Goal: Communication & Community: Answer question/provide support

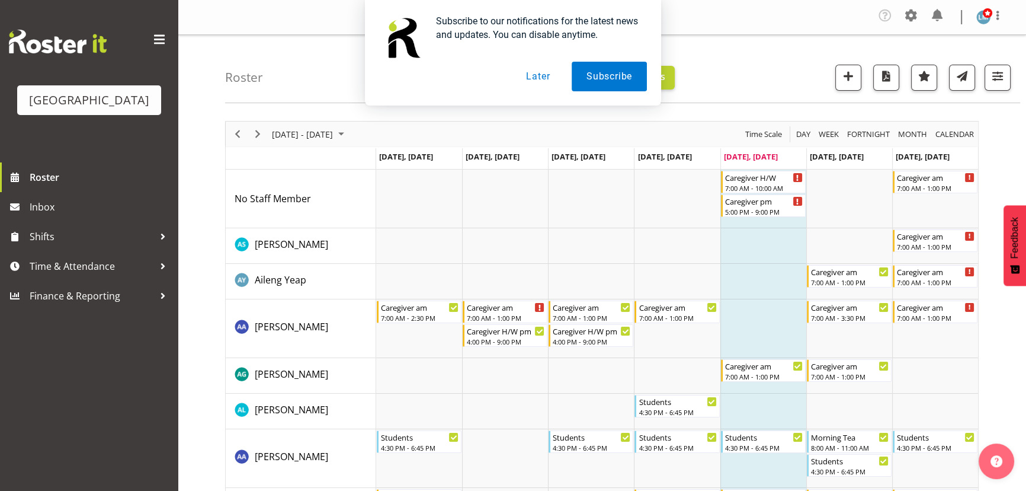
click at [534, 78] on button "Later" at bounding box center [537, 77] width 53 height 30
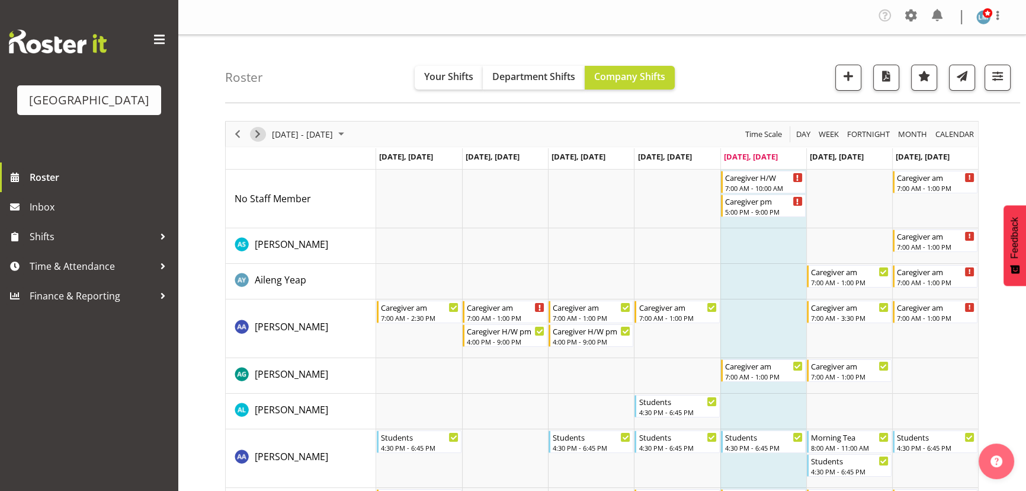
click at [254, 134] on span "Next" at bounding box center [258, 134] width 14 height 15
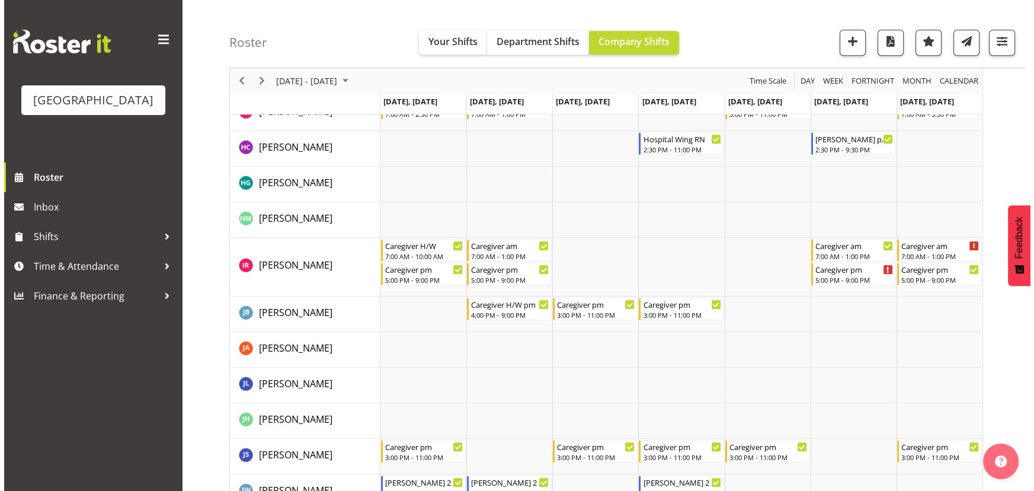
scroll to position [1508, 0]
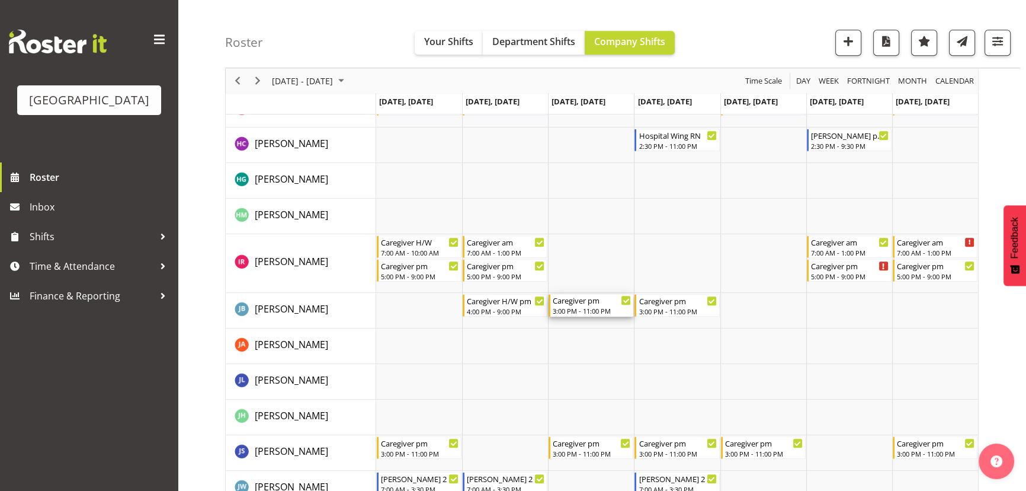
click at [592, 306] on div "3:00 PM - 11:00 PM" at bounding box center [592, 310] width 78 height 9
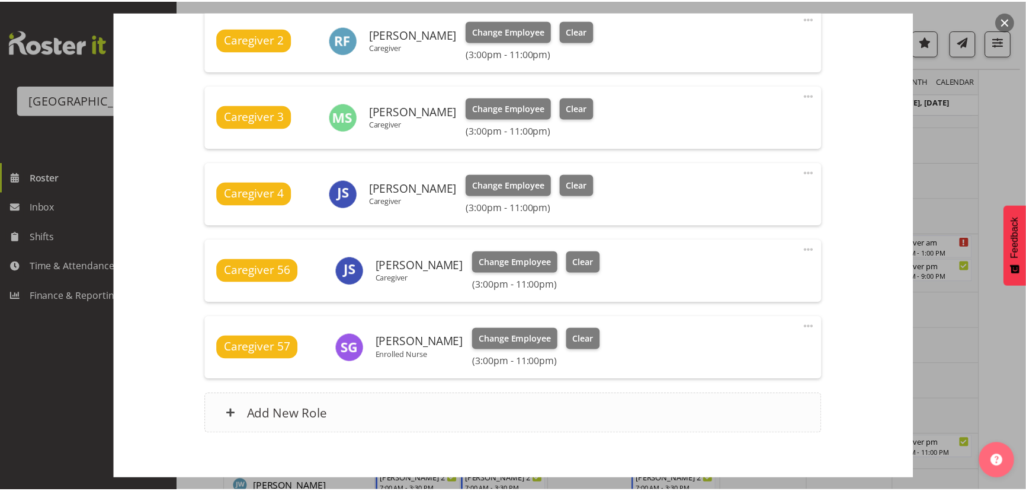
scroll to position [571, 0]
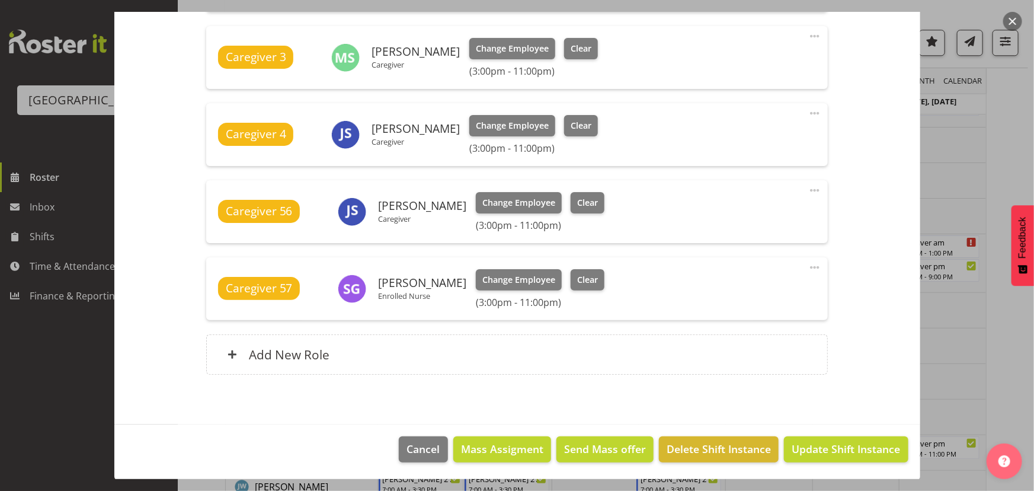
click at [1013, 15] on button "button" at bounding box center [1012, 21] width 19 height 19
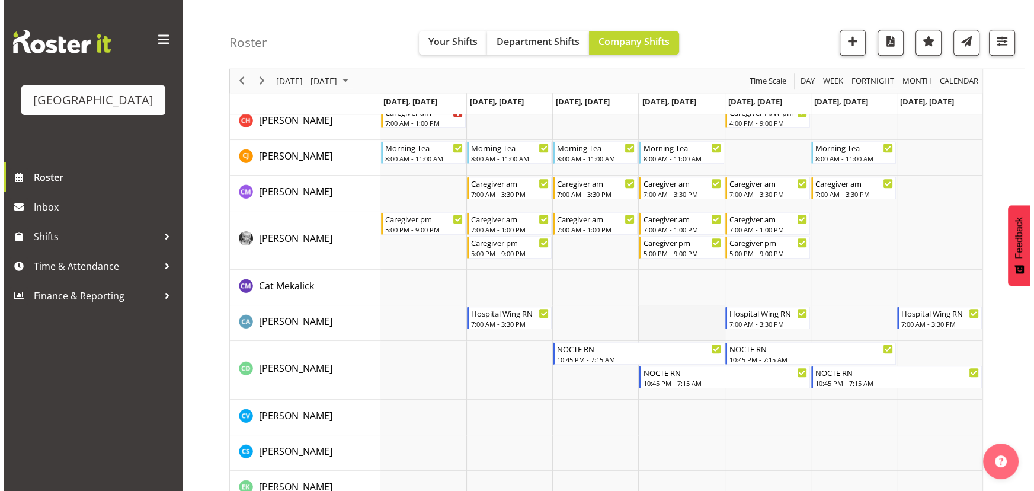
scroll to position [754, 0]
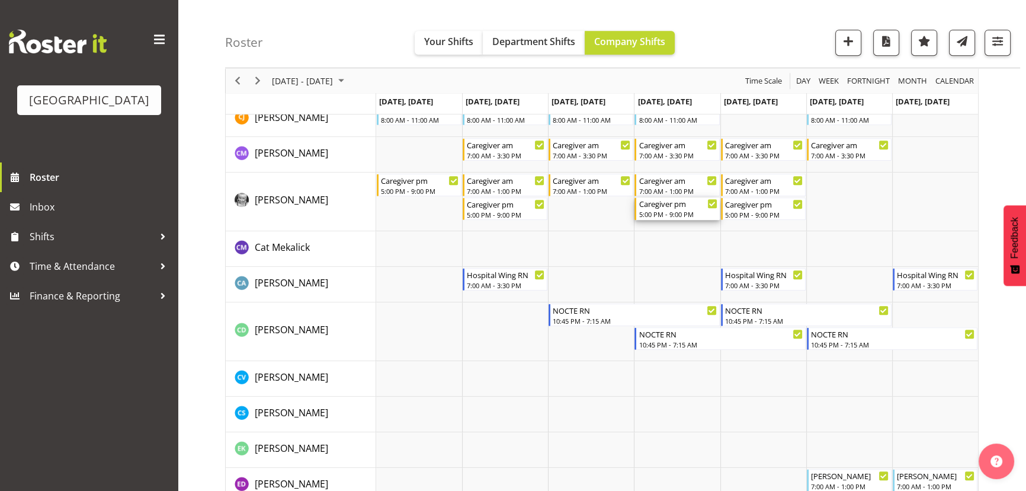
click at [691, 212] on div "5:00 PM - 9:00 PM" at bounding box center [678, 213] width 78 height 9
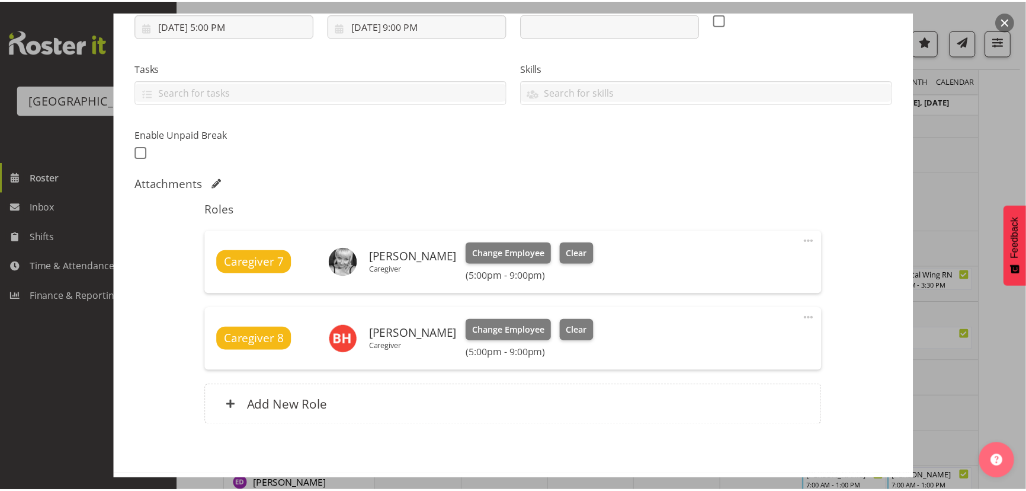
scroll to position [101, 0]
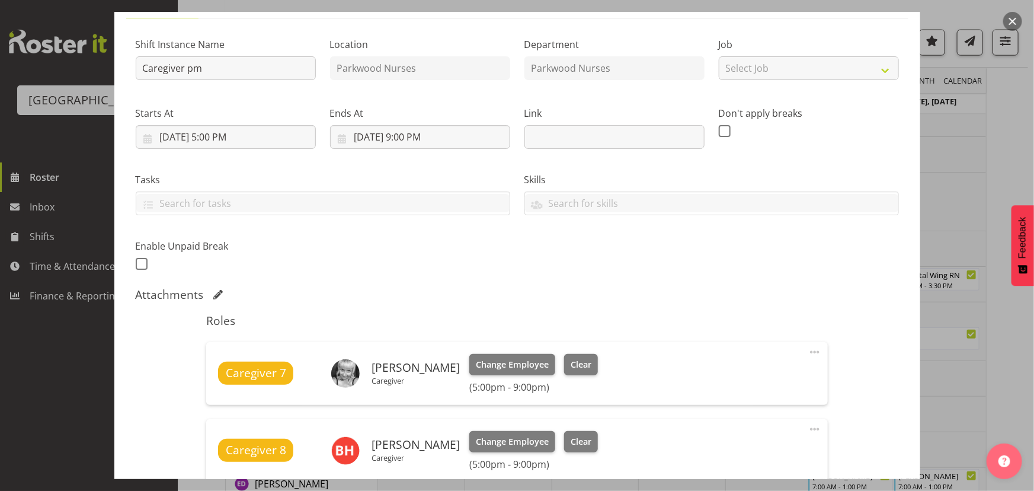
click at [1018, 23] on button "button" at bounding box center [1012, 21] width 19 height 19
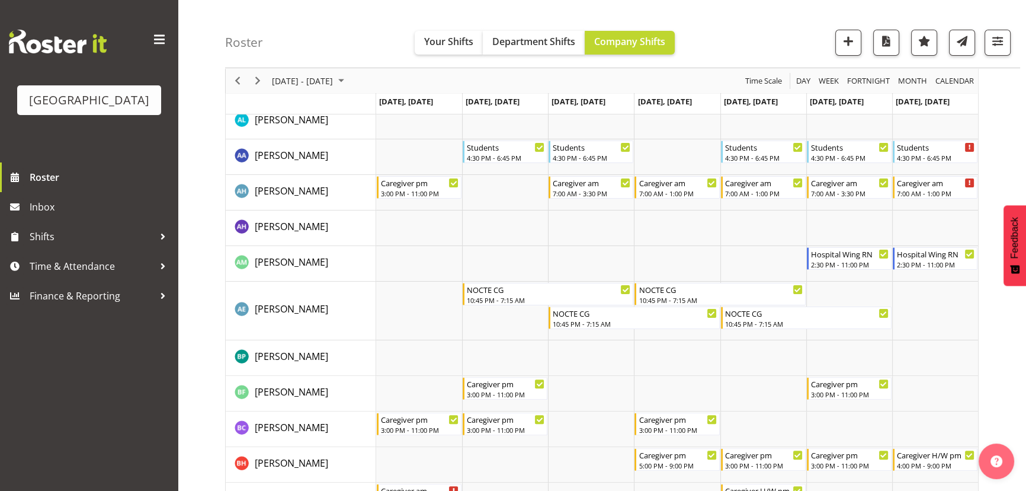
scroll to position [0, 0]
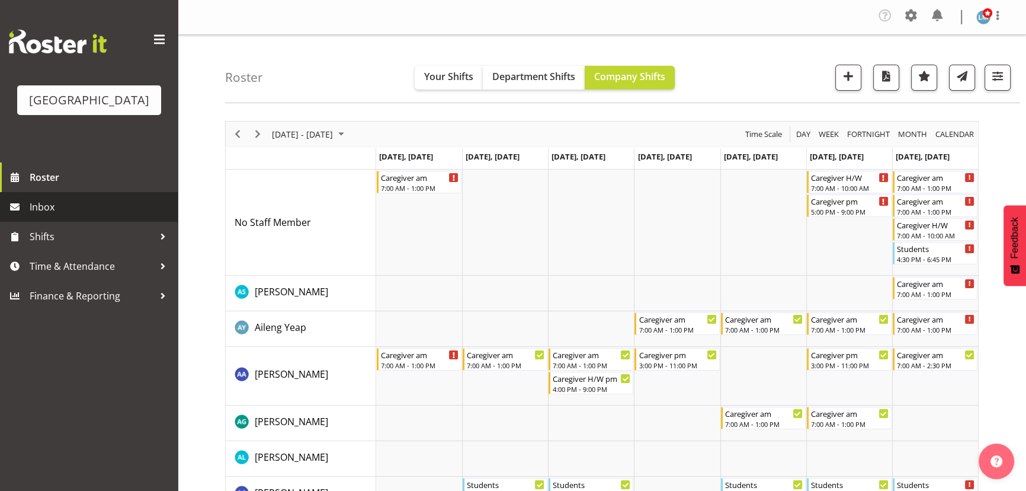
click at [47, 216] on span "Inbox" at bounding box center [101, 207] width 142 height 18
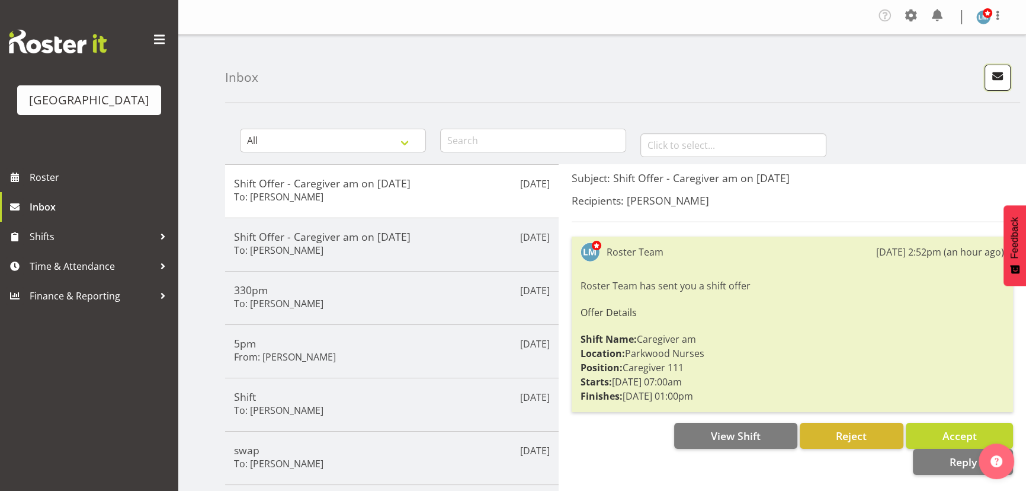
click at [999, 71] on span "button" at bounding box center [997, 75] width 15 height 15
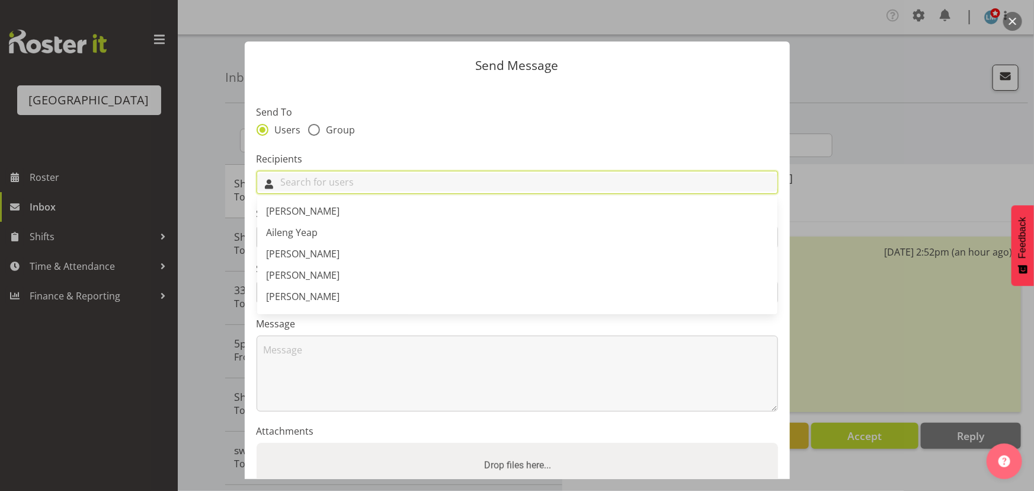
click at [475, 176] on input "text" at bounding box center [517, 182] width 520 height 18
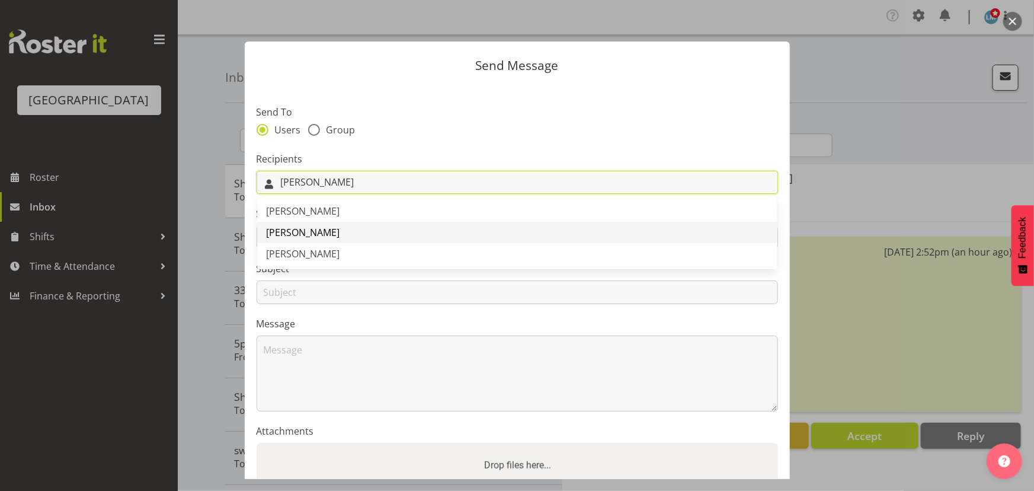
type input "ian"
click at [332, 230] on link "Ian Ramos" at bounding box center [517, 232] width 520 height 21
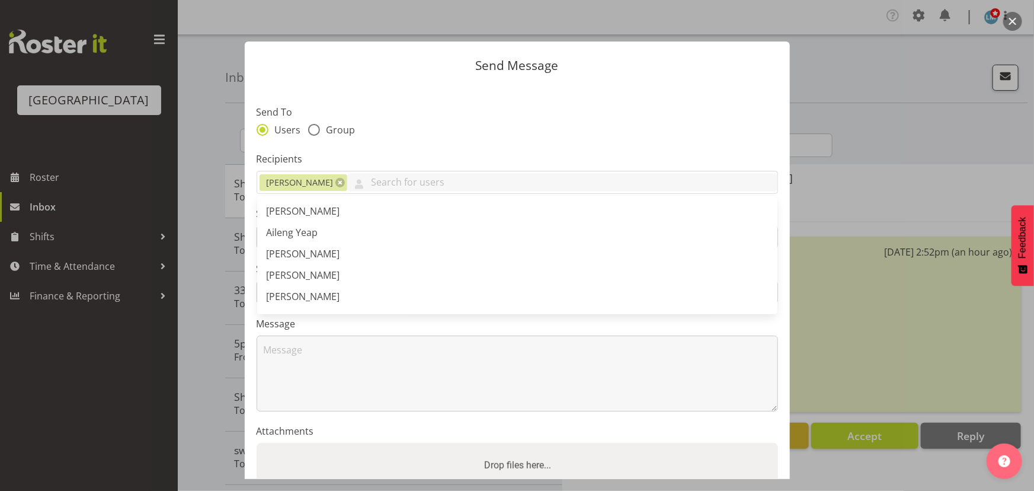
click at [383, 146] on section "Send To Users Group Recipients Ian Ramos Abigail Savage Aileng Yeap Alem Abreha…" at bounding box center [517, 306] width 545 height 444
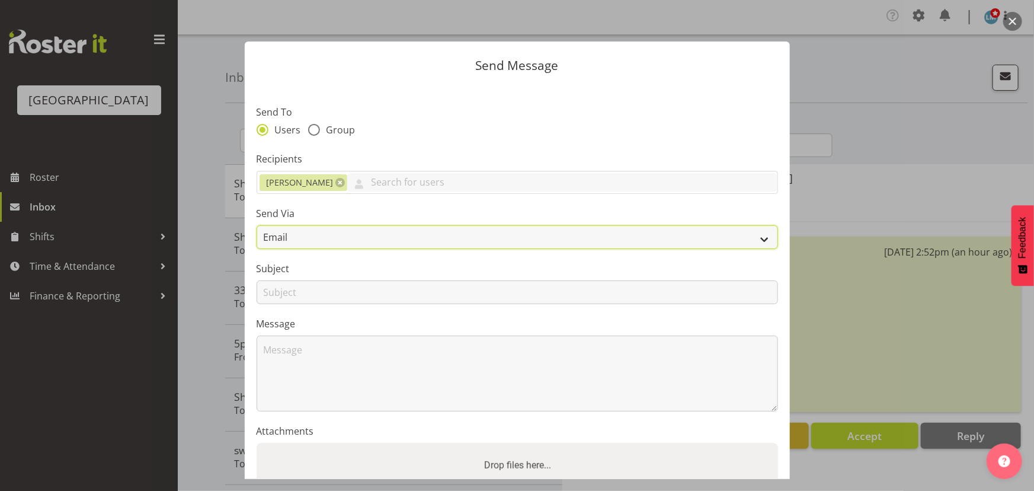
click at [315, 237] on select "Email SMS" at bounding box center [517, 237] width 521 height 24
select select "sms"
click at [257, 225] on select "Email SMS" at bounding box center [517, 237] width 521 height 24
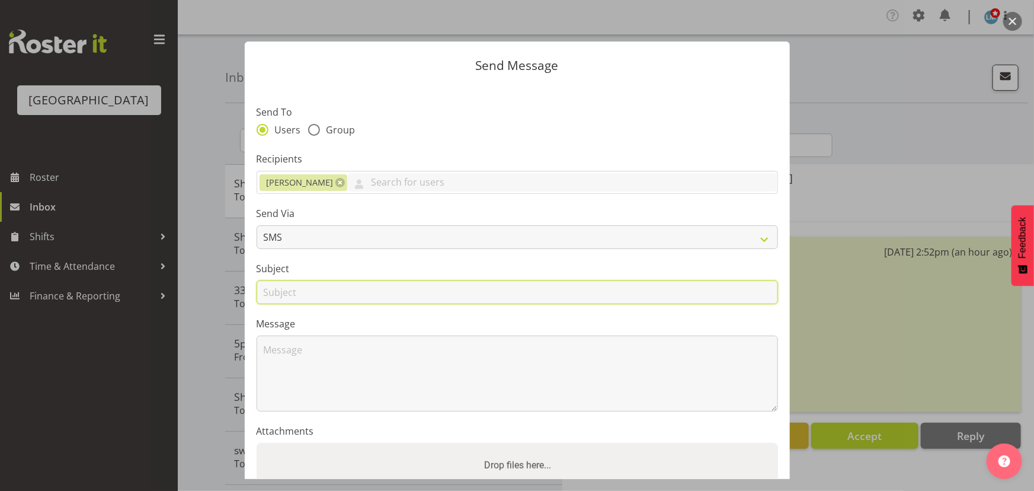
click at [293, 290] on input "text" at bounding box center [517, 292] width 521 height 24
type input "Shift"
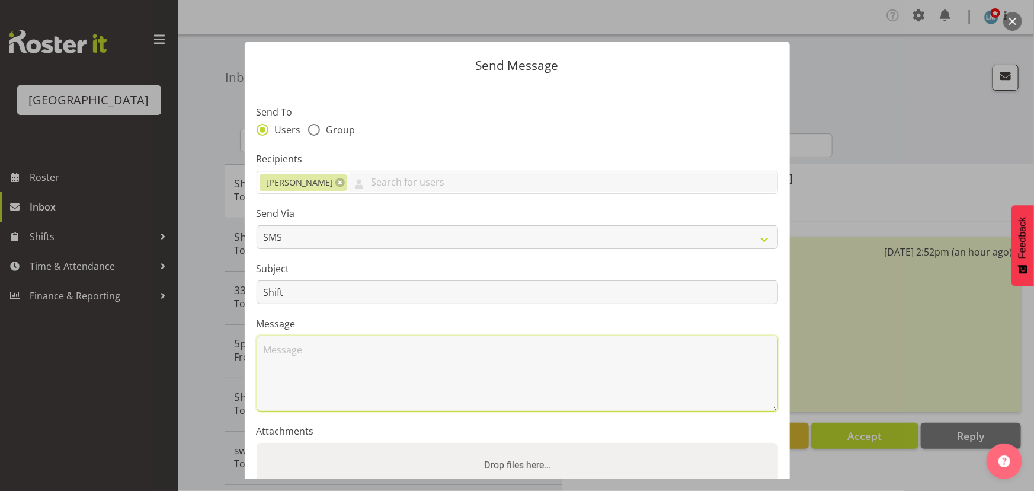
click at [280, 357] on textarea at bounding box center [517, 373] width 521 height 76
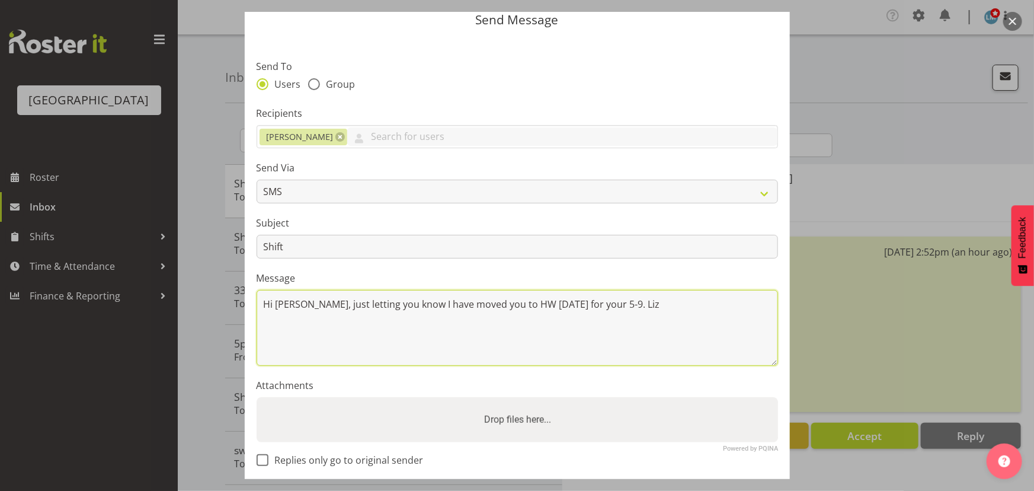
scroll to position [103, 0]
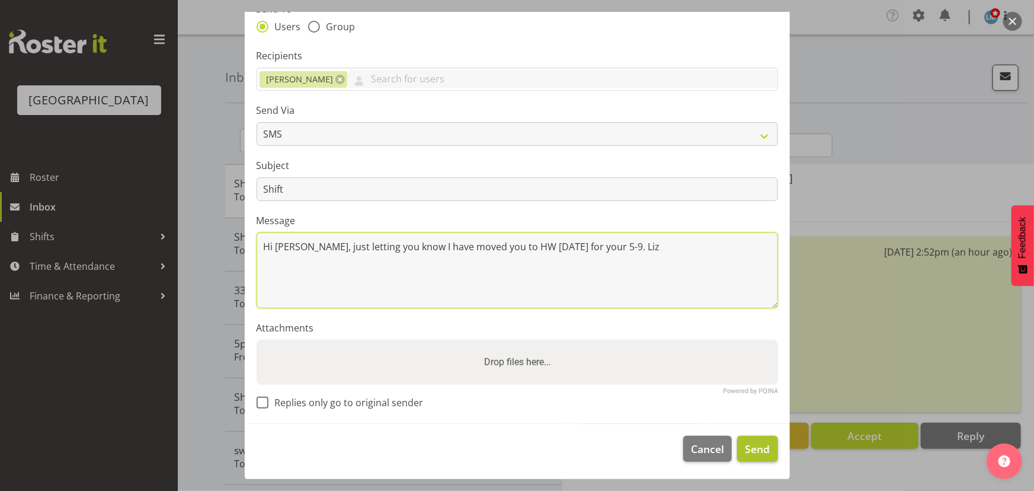
type textarea "Hi Ian, just letting you know I have moved you to HW on Monday for your 5-9. Liz"
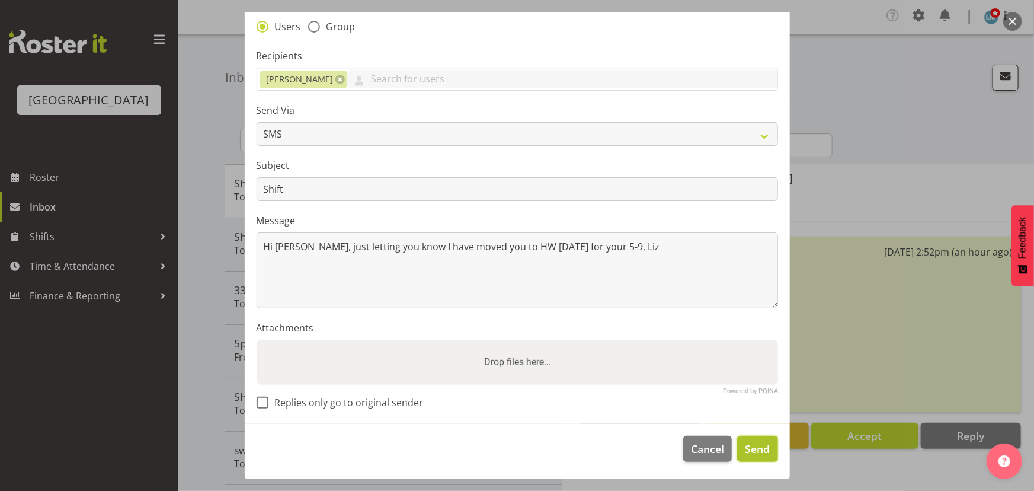
click at [748, 453] on span "Send" at bounding box center [757, 448] width 25 height 15
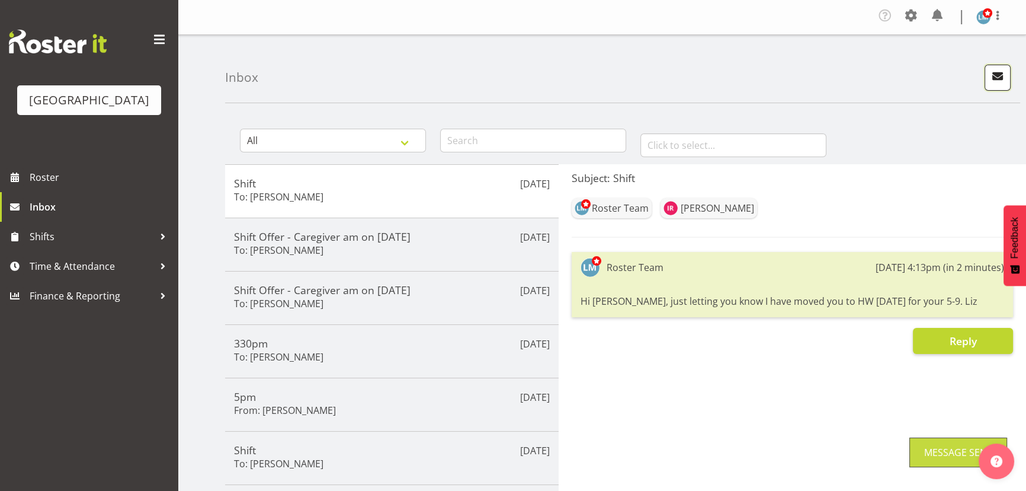
click at [1001, 71] on span "button" at bounding box center [997, 75] width 15 height 15
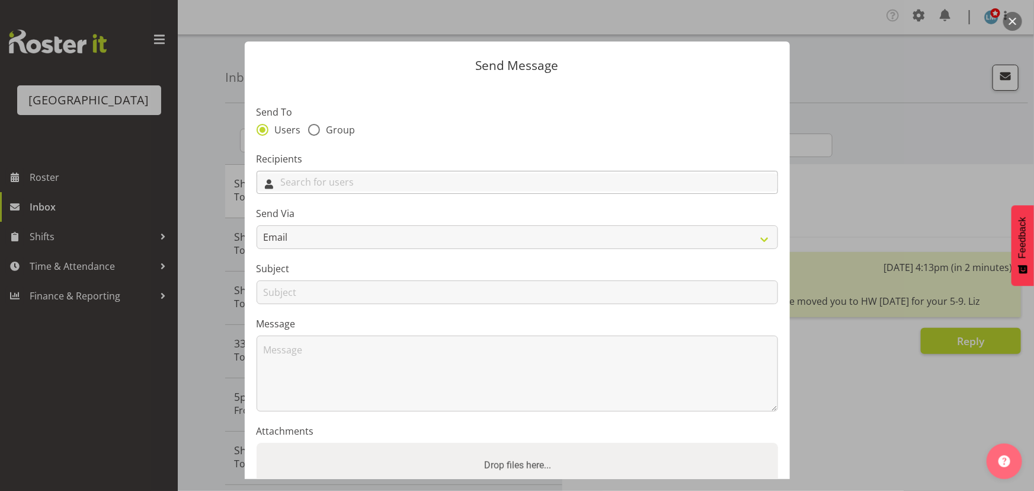
click at [394, 175] on input "text" at bounding box center [517, 182] width 520 height 18
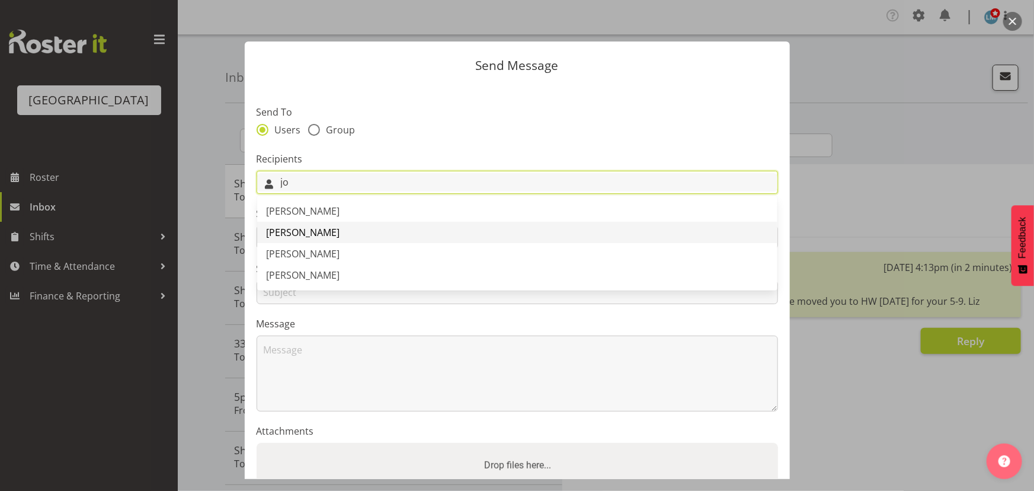
type input "jo"
click at [341, 232] on link "Joanna Shore" at bounding box center [517, 232] width 520 height 21
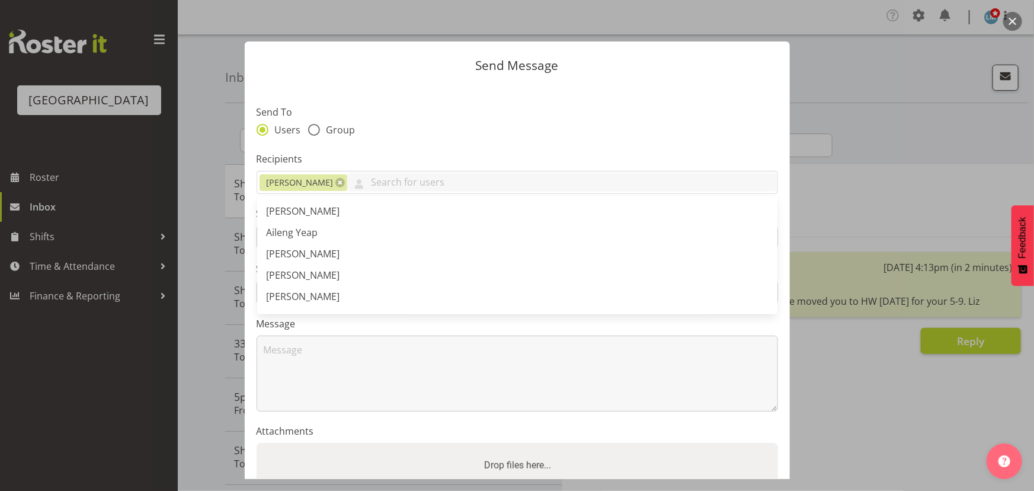
click at [400, 134] on div "Users Group" at bounding box center [517, 131] width 521 height 15
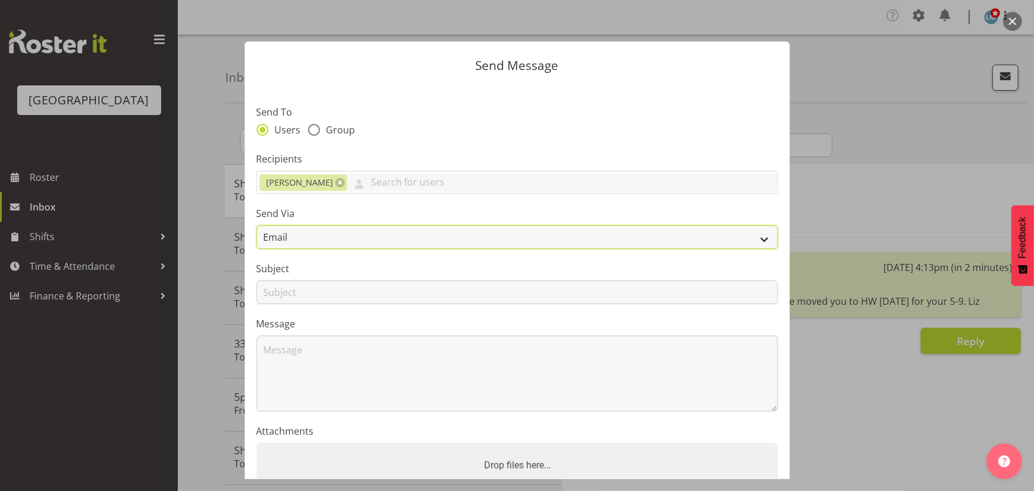
drag, startPoint x: 340, startPoint y: 229, endPoint x: 338, endPoint y: 244, distance: 15.0
click at [340, 229] on select "Email SMS" at bounding box center [517, 237] width 521 height 24
select select "sms"
click at [257, 225] on select "Email SMS" at bounding box center [517, 237] width 521 height 24
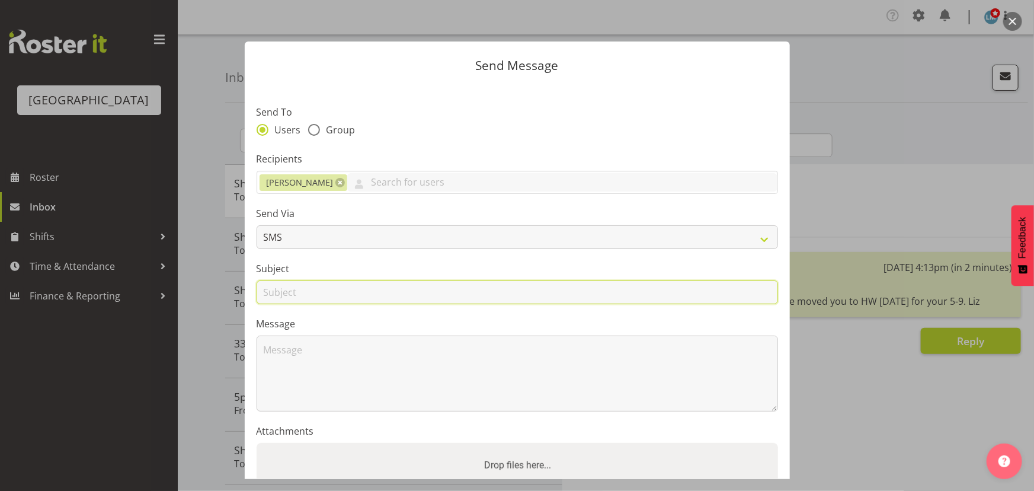
click at [332, 295] on input "text" at bounding box center [517, 292] width 521 height 24
type input "Shift"
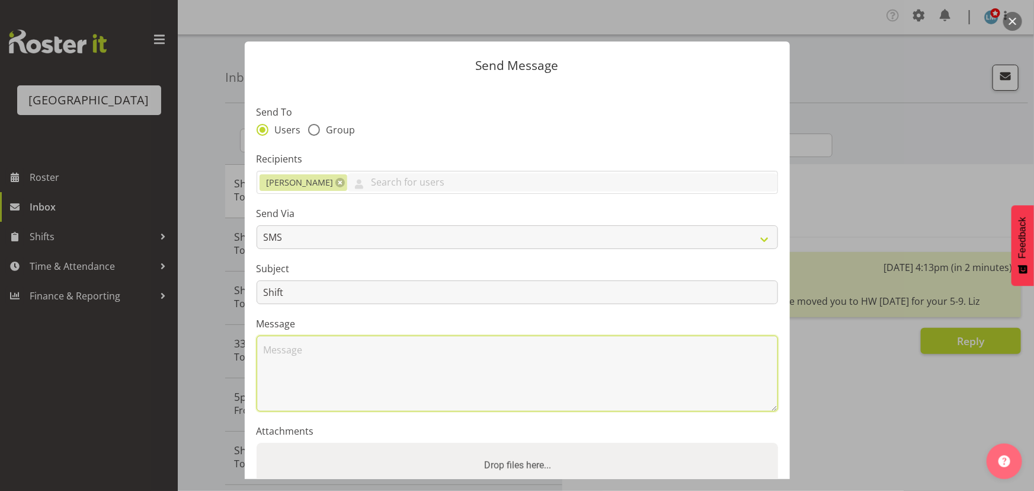
click at [310, 360] on textarea at bounding box center [517, 373] width 521 height 76
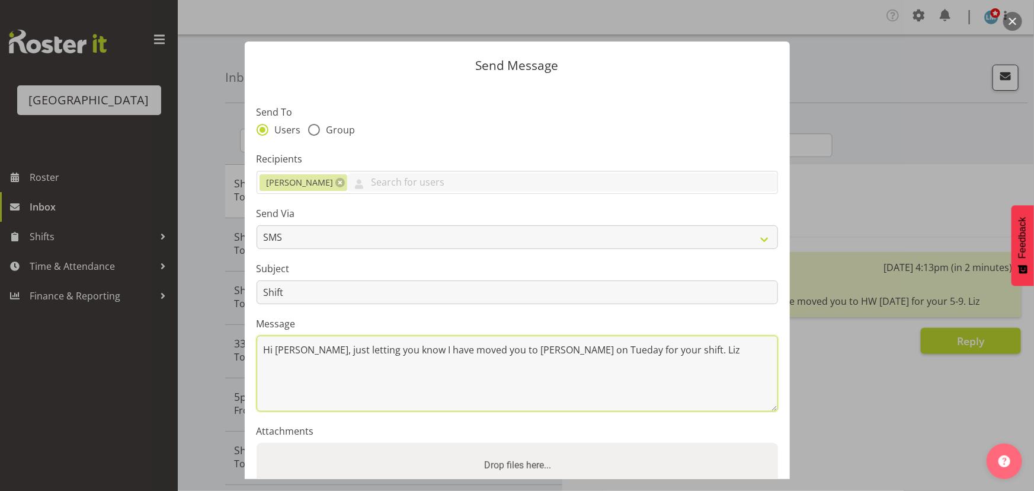
click at [530, 351] on textarea "Hi Jo, just letting you know I have moved you to ressie on Tueday for your shif…" at bounding box center [517, 373] width 521 height 76
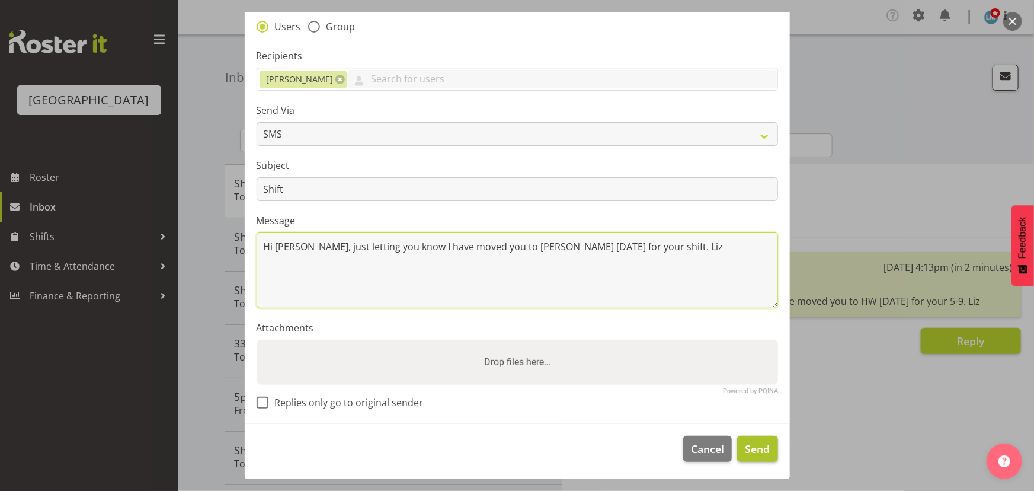
type textarea "Hi Jo, just letting you know I have moved you to ressie on Tuesday for your shi…"
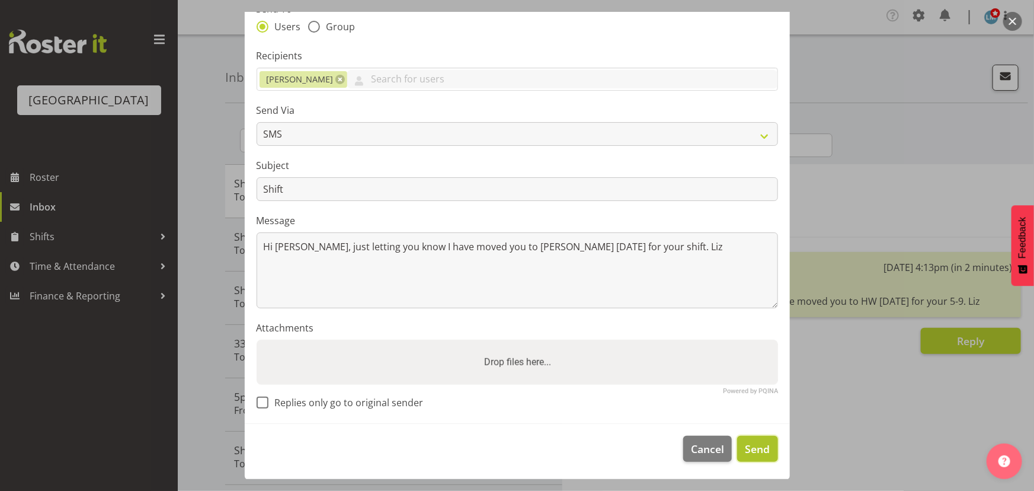
click at [749, 449] on span "Send" at bounding box center [757, 448] width 25 height 15
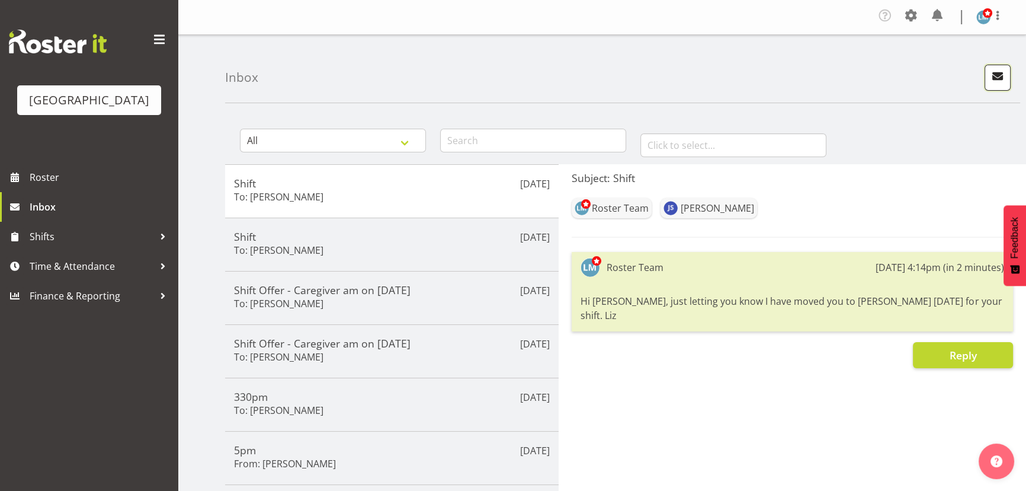
click at [995, 71] on span "button" at bounding box center [997, 75] width 15 height 15
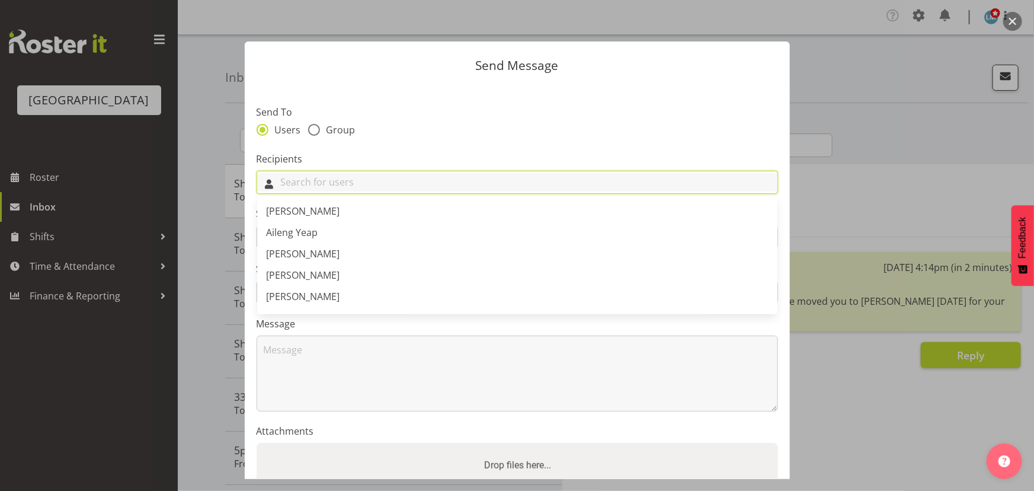
drag, startPoint x: 430, startPoint y: 176, endPoint x: 427, endPoint y: 156, distance: 19.8
click at [430, 176] on input "text" at bounding box center [517, 182] width 520 height 18
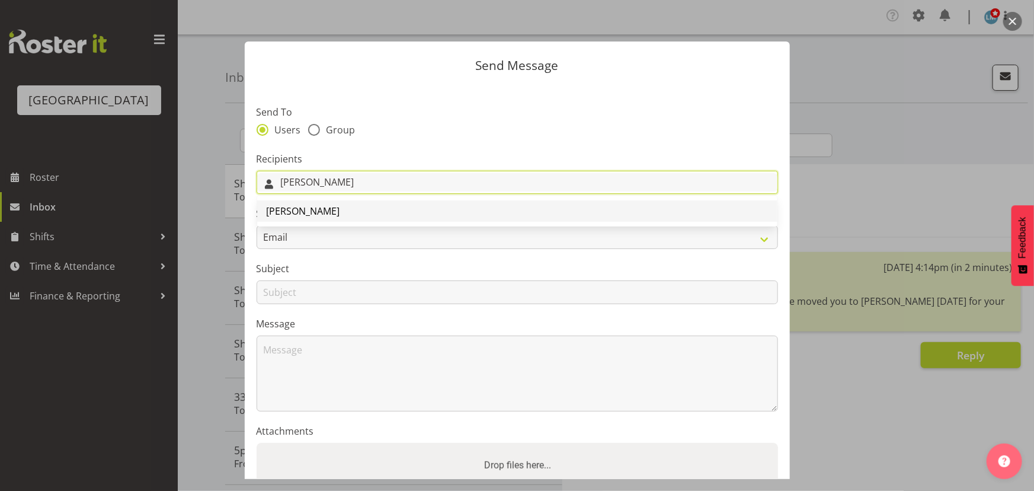
type input "jenny"
click at [367, 216] on link "Jenny Williamson" at bounding box center [517, 210] width 520 height 21
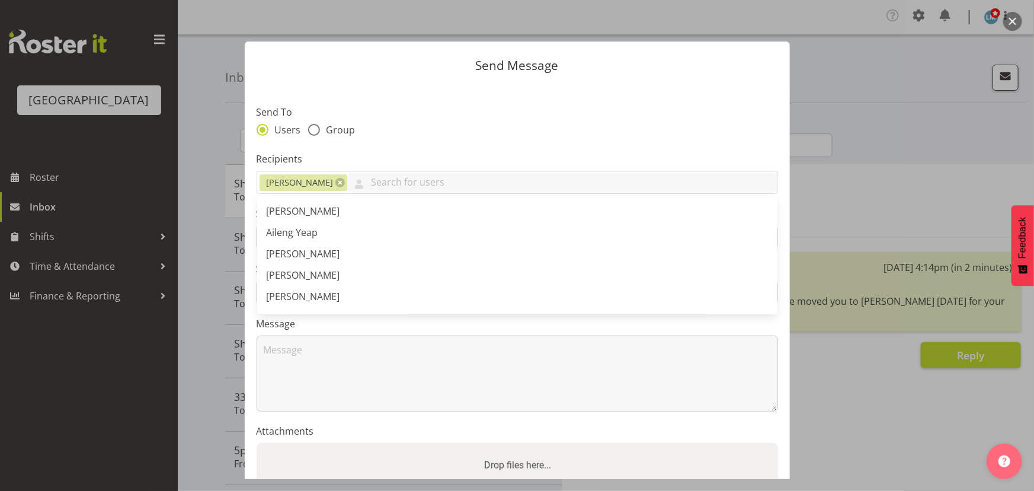
click at [411, 143] on section "Send To Users Group Recipients Jenny Williamson Abigail Savage Aileng Yeap Alem…" at bounding box center [517, 306] width 545 height 444
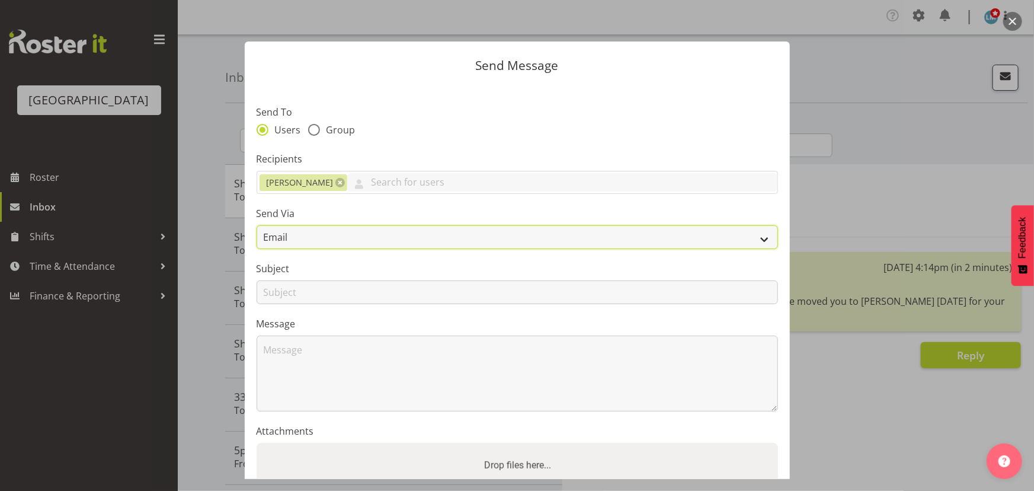
drag, startPoint x: 350, startPoint y: 231, endPoint x: 345, endPoint y: 239, distance: 9.0
click at [350, 231] on select "Email SMS" at bounding box center [517, 237] width 521 height 24
select select "sms"
click at [257, 225] on select "Email SMS" at bounding box center [517, 237] width 521 height 24
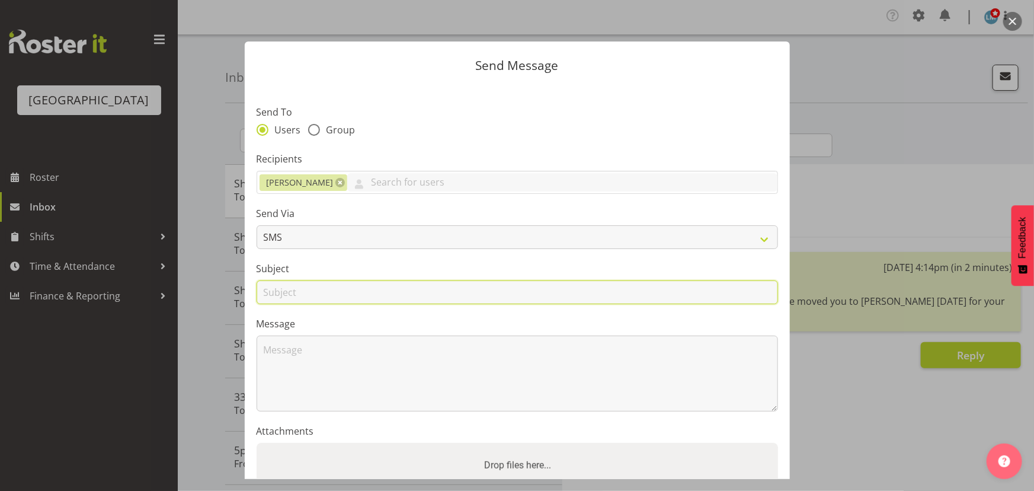
click at [338, 284] on input "text" at bounding box center [517, 292] width 521 height 24
type input "Shift"
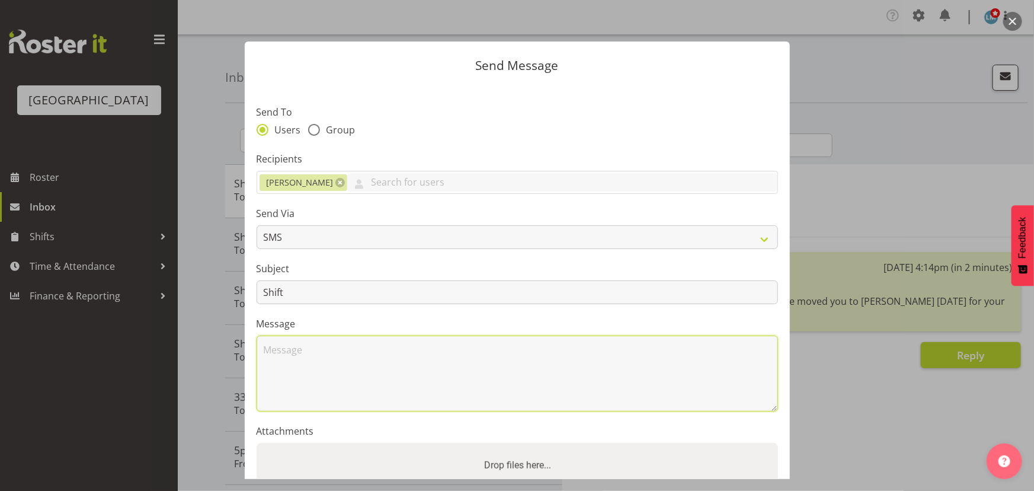
click at [302, 360] on textarea at bounding box center [517, 373] width 521 height 76
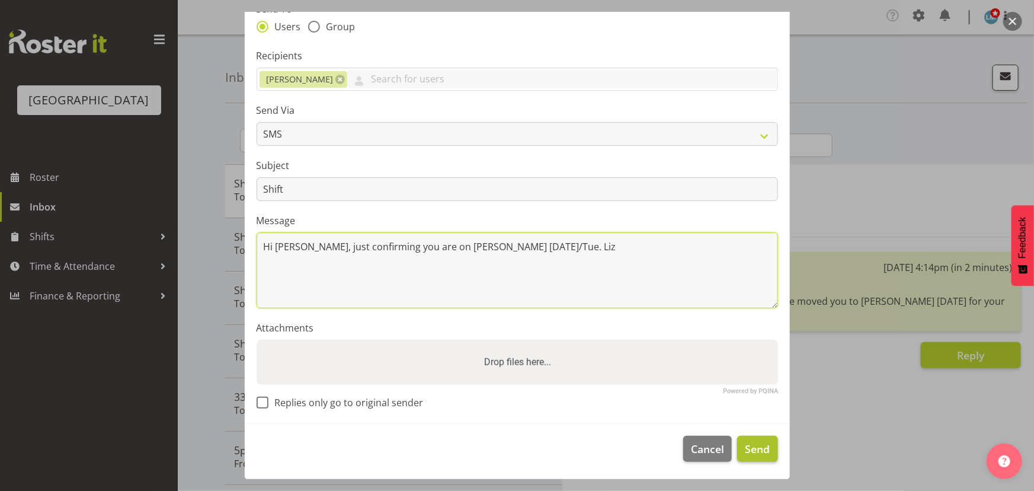
type textarea "Hi Jenny, just confirming you are on ressie on Mon/Tue. Liz"
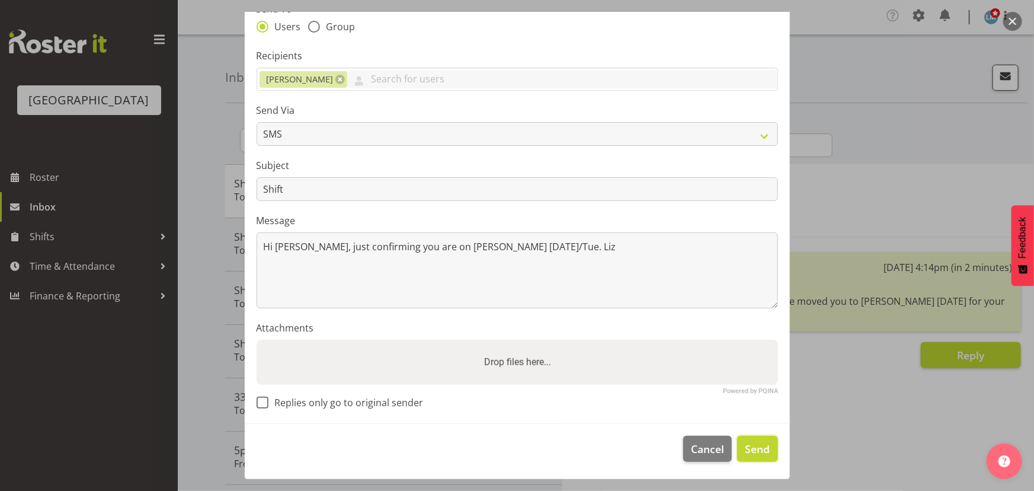
click at [756, 446] on span "Send" at bounding box center [757, 448] width 25 height 15
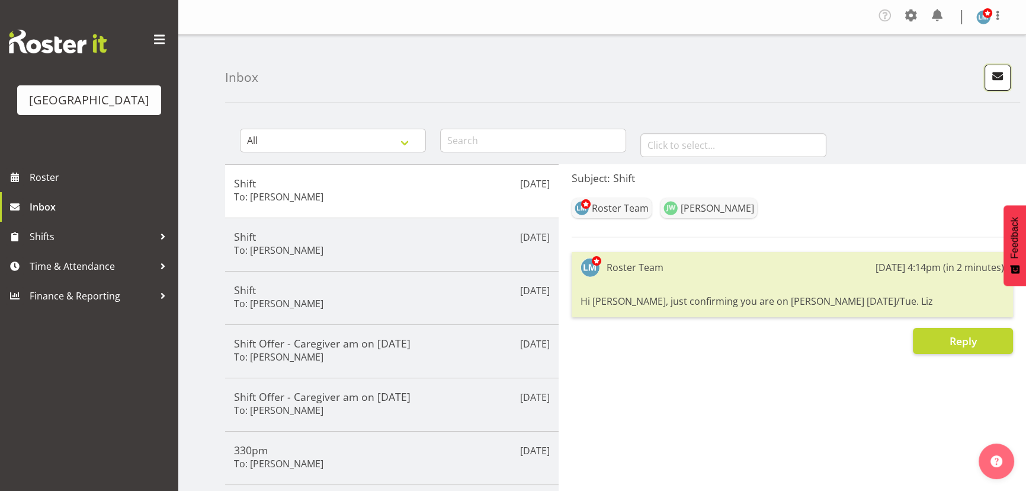
click at [1008, 76] on button "button" at bounding box center [998, 78] width 26 height 26
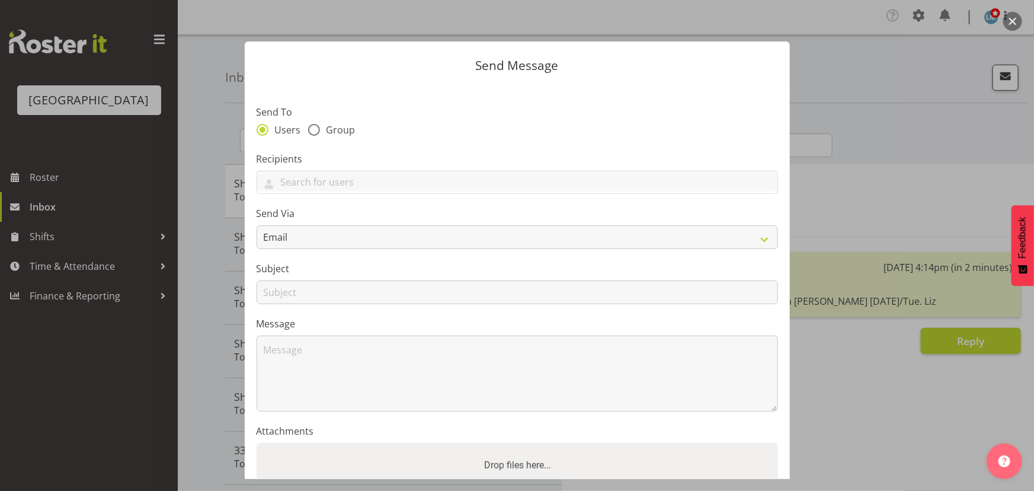
click at [573, 200] on section "Send To Users Group Recipients Send Via Email SMS Subject Message Attachments P…" at bounding box center [517, 306] width 545 height 444
click at [574, 185] on input "text" at bounding box center [517, 182] width 520 height 18
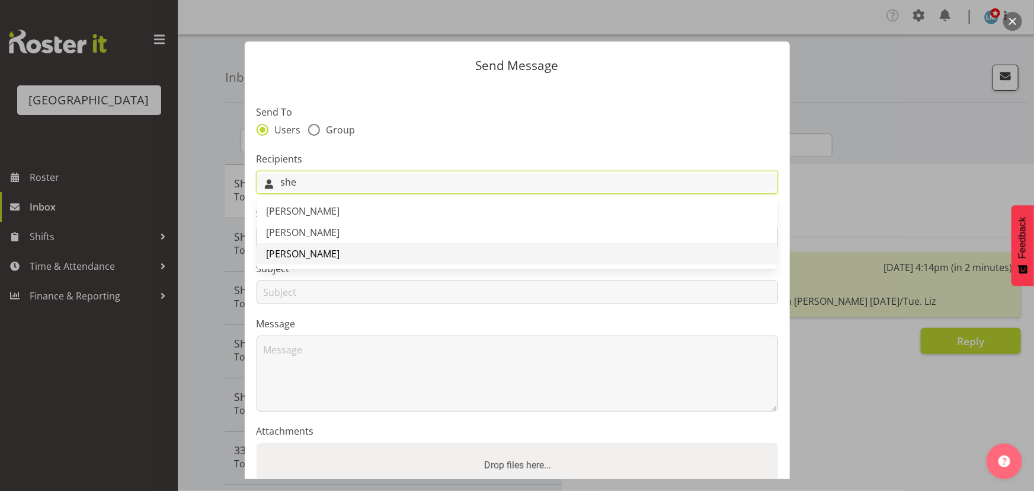
type input "she"
click at [319, 249] on span "Sheen Catapang" at bounding box center [303, 253] width 73 height 13
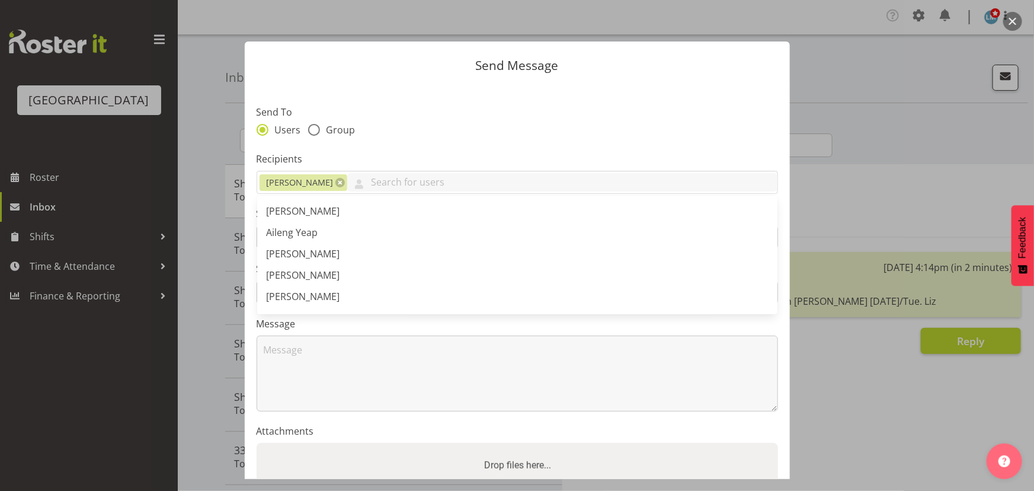
click at [368, 142] on section "Send To Users Group Recipients Sheen Catapang Abigail Savage Aileng Yeap Alem A…" at bounding box center [517, 306] width 545 height 444
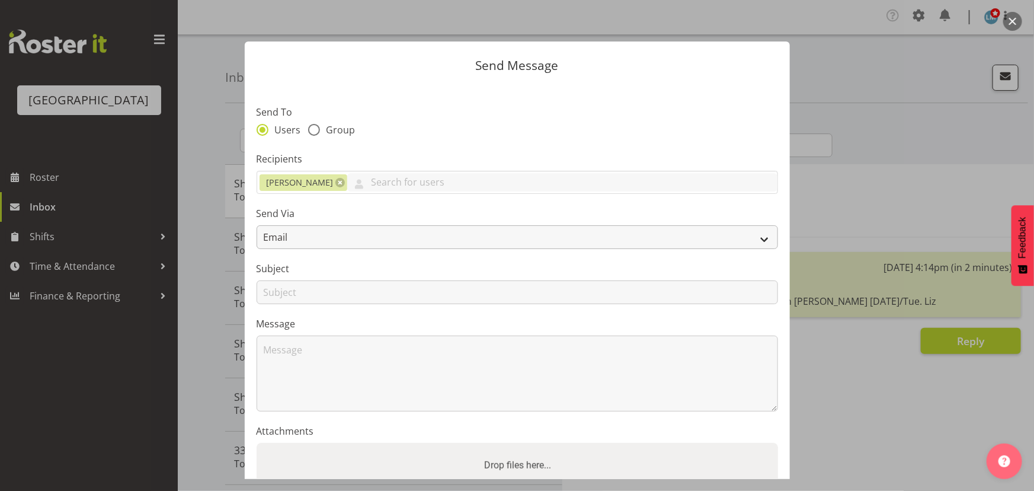
drag, startPoint x: 337, startPoint y: 223, endPoint x: 332, endPoint y: 230, distance: 8.1
click at [336, 224] on div "Send Via Email SMS" at bounding box center [517, 227] width 521 height 43
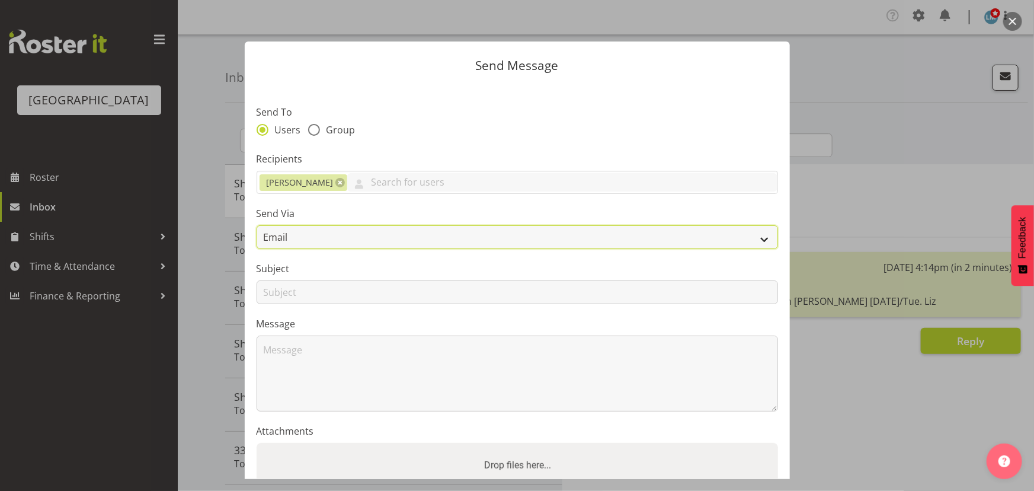
click at [331, 238] on select "Email SMS" at bounding box center [517, 237] width 521 height 24
select select "sms"
click at [257, 225] on select "Email SMS" at bounding box center [517, 237] width 521 height 24
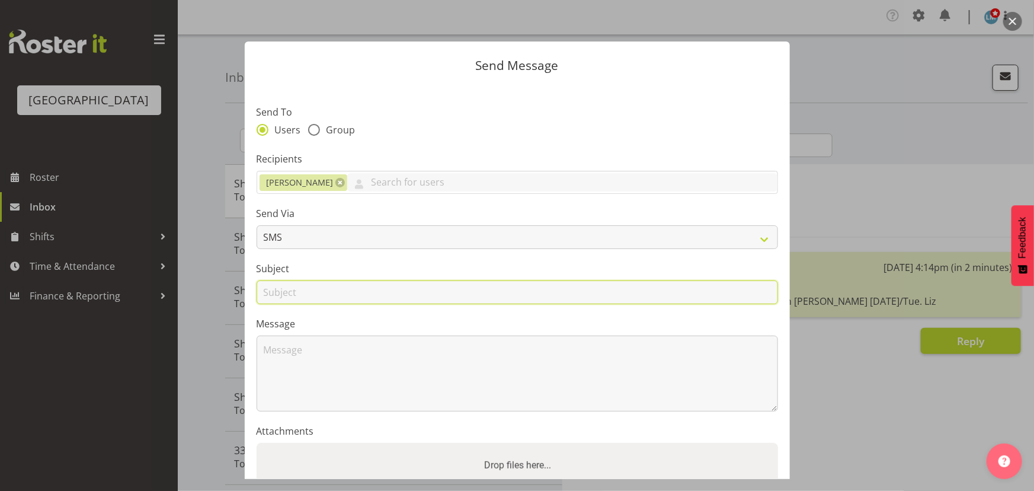
click at [310, 289] on input "text" at bounding box center [517, 292] width 521 height 24
type input "Shift"
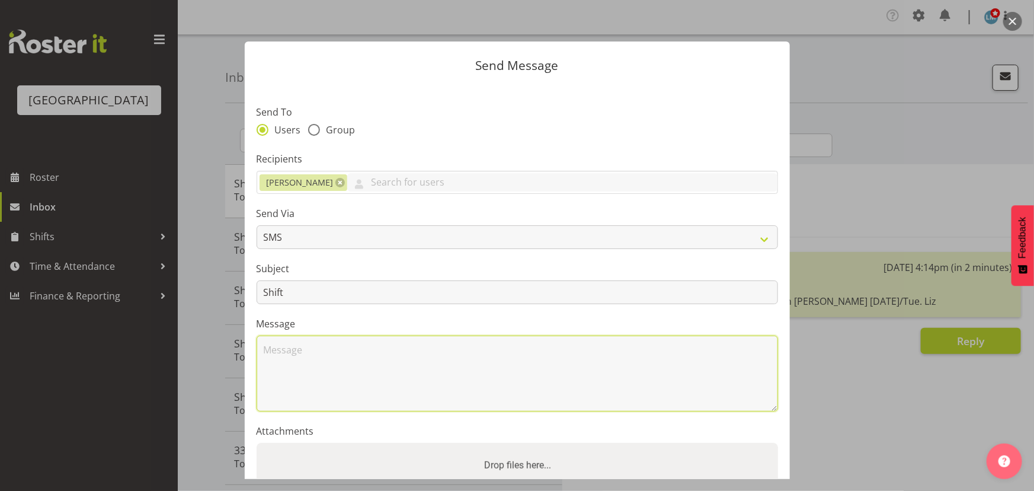
drag, startPoint x: 311, startPoint y: 303, endPoint x: 322, endPoint y: 360, distance: 58.6
click at [321, 361] on textarea at bounding box center [517, 373] width 521 height 76
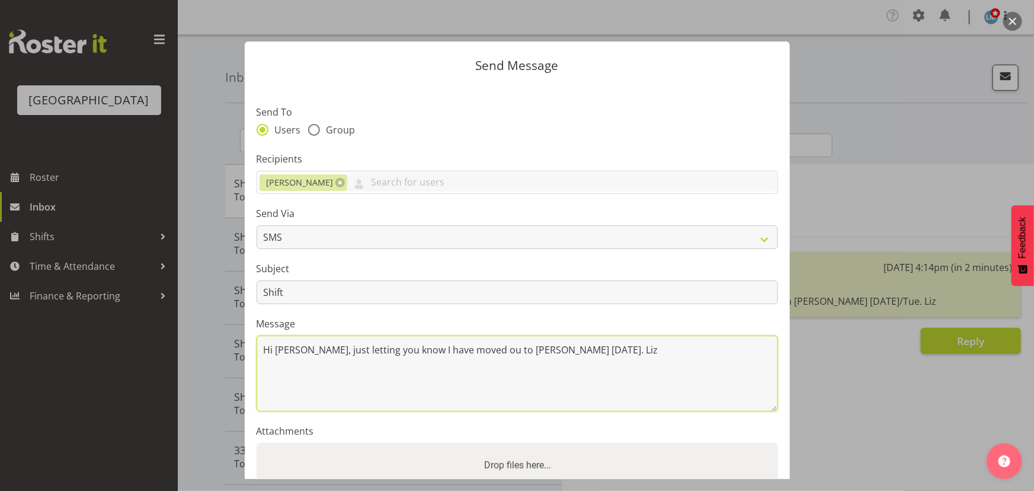
click at [463, 350] on textarea "Hi Sheen, just letting you know I have moved ou to ressie next Thursday. Liz" at bounding box center [517, 373] width 521 height 76
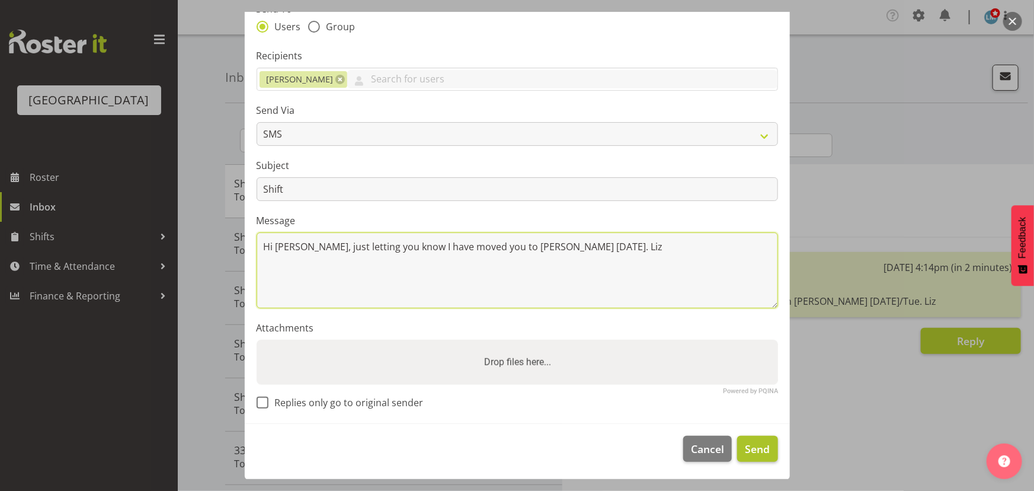
type textarea "Hi Sheen, just letting you know I have moved you to ressie next Thursday. Liz"
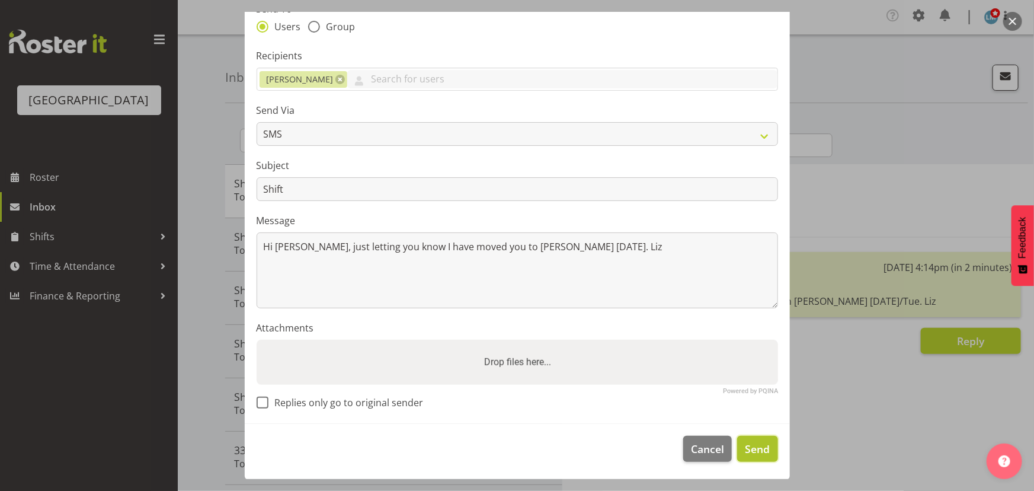
click at [737, 450] on button "Send" at bounding box center [757, 448] width 40 height 26
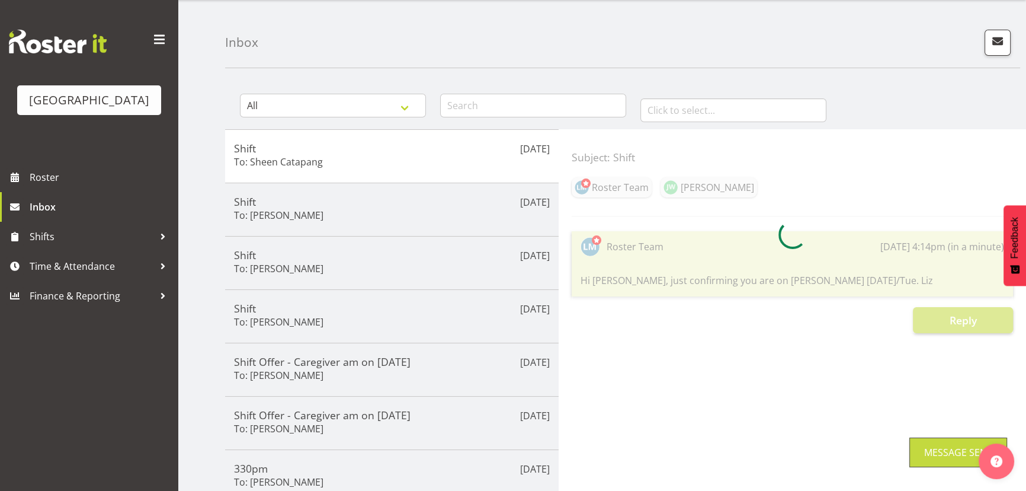
scroll to position [53, 0]
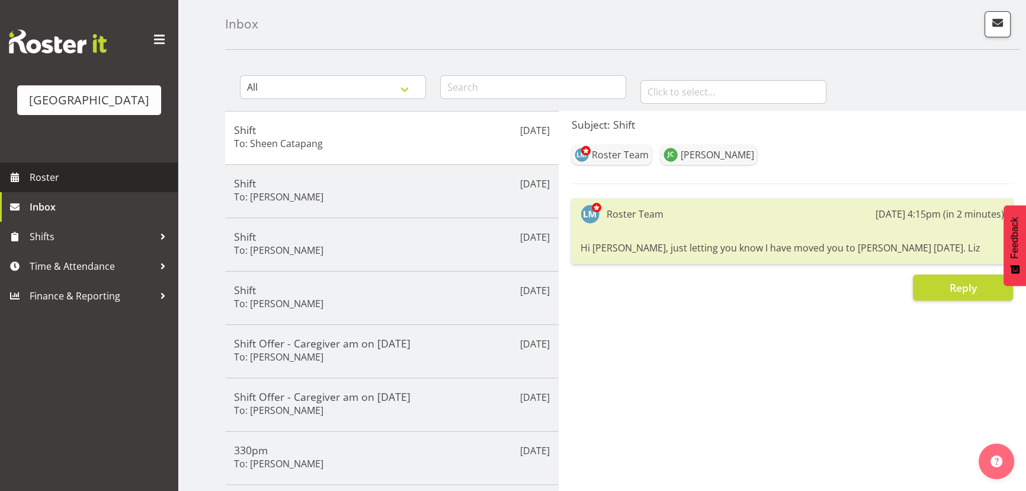
click at [62, 186] on span "Roster" at bounding box center [101, 177] width 142 height 18
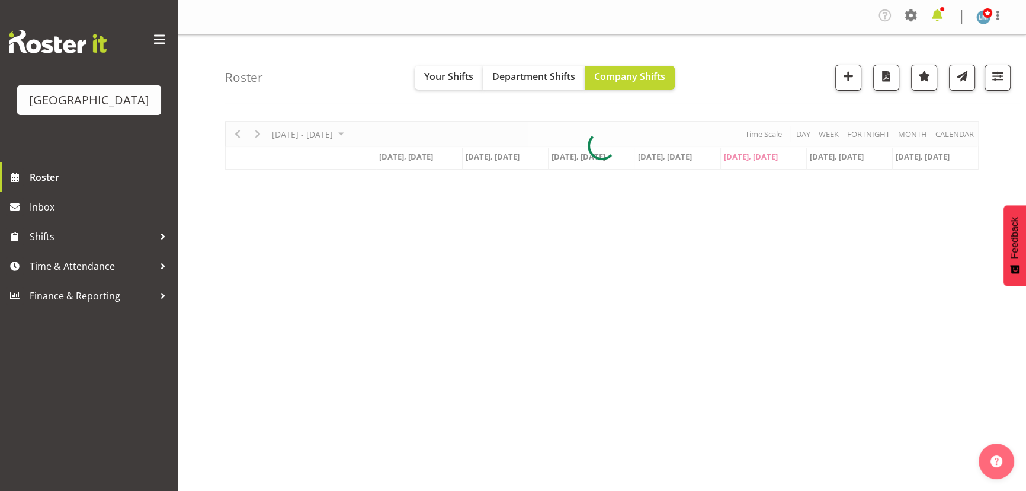
click at [940, 15] on span at bounding box center [937, 15] width 19 height 19
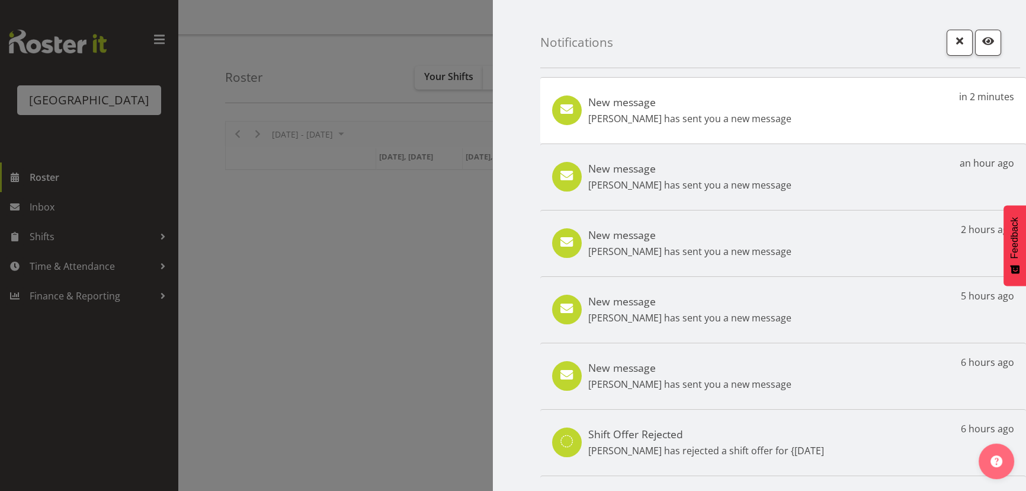
click at [655, 104] on h5 "New message" at bounding box center [689, 101] width 203 height 13
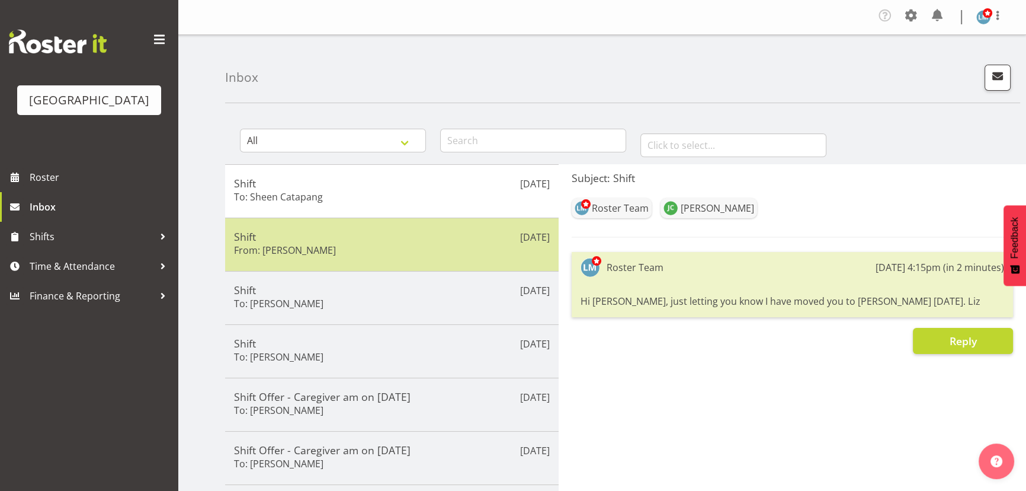
click at [300, 254] on h6 "From: Jenny Williamson" at bounding box center [285, 250] width 102 height 12
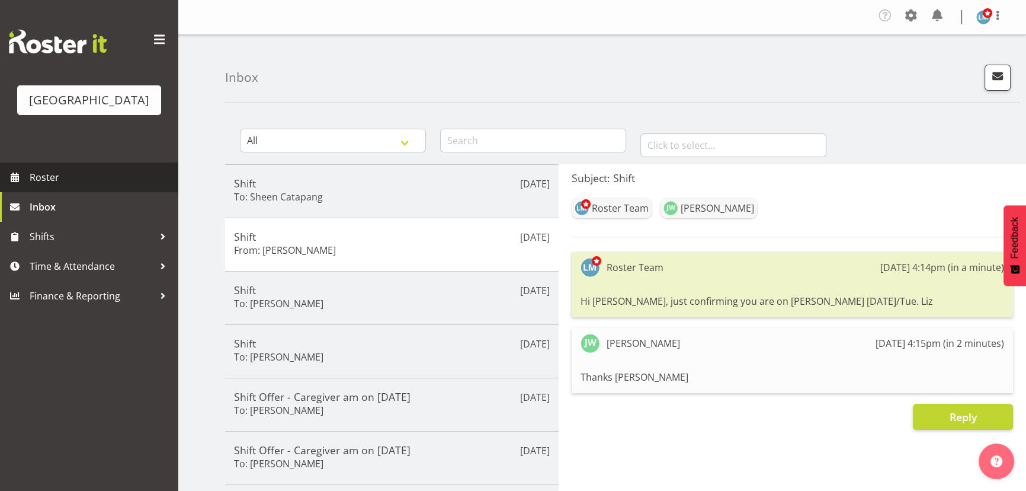
click at [40, 186] on span "Roster" at bounding box center [101, 177] width 142 height 18
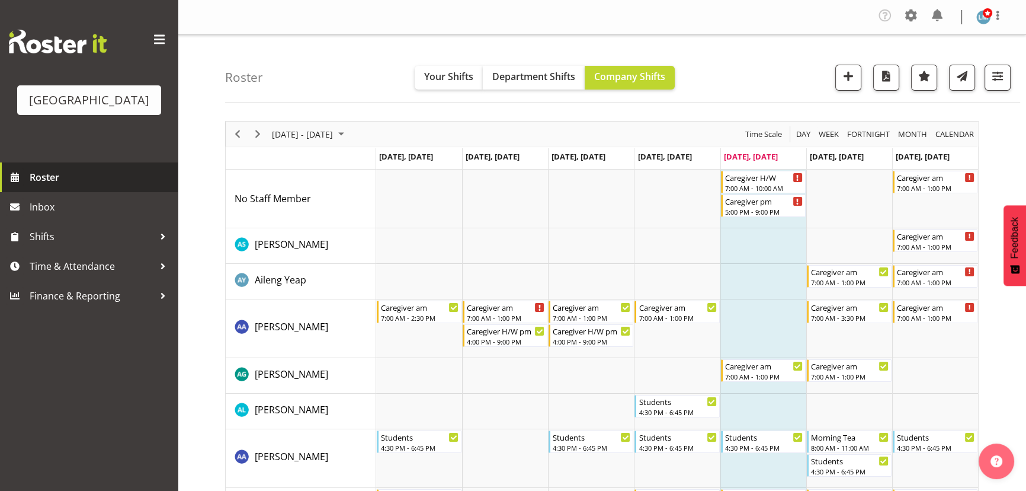
click at [50, 186] on span "Roster" at bounding box center [101, 177] width 142 height 18
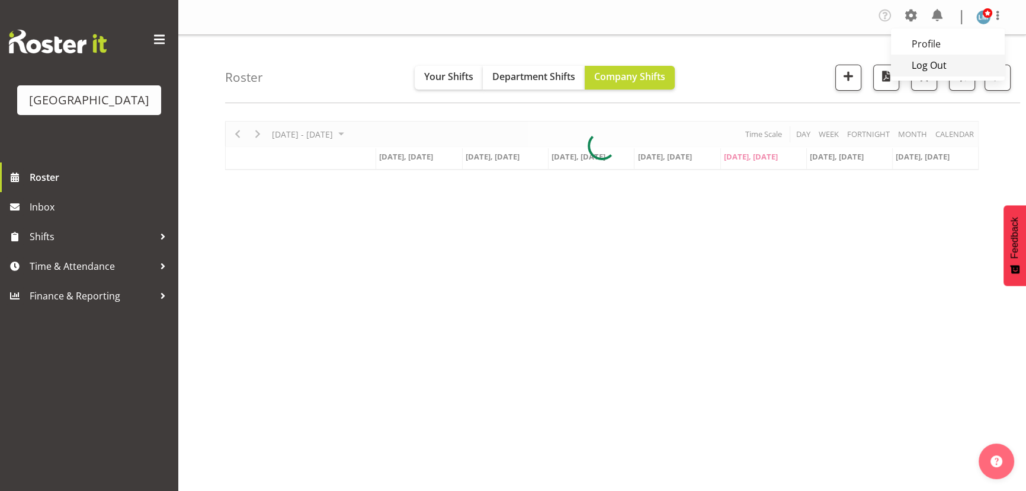
click at [959, 63] on link "Log Out" at bounding box center [948, 65] width 114 height 21
